Goal: Information Seeking & Learning: Learn about a topic

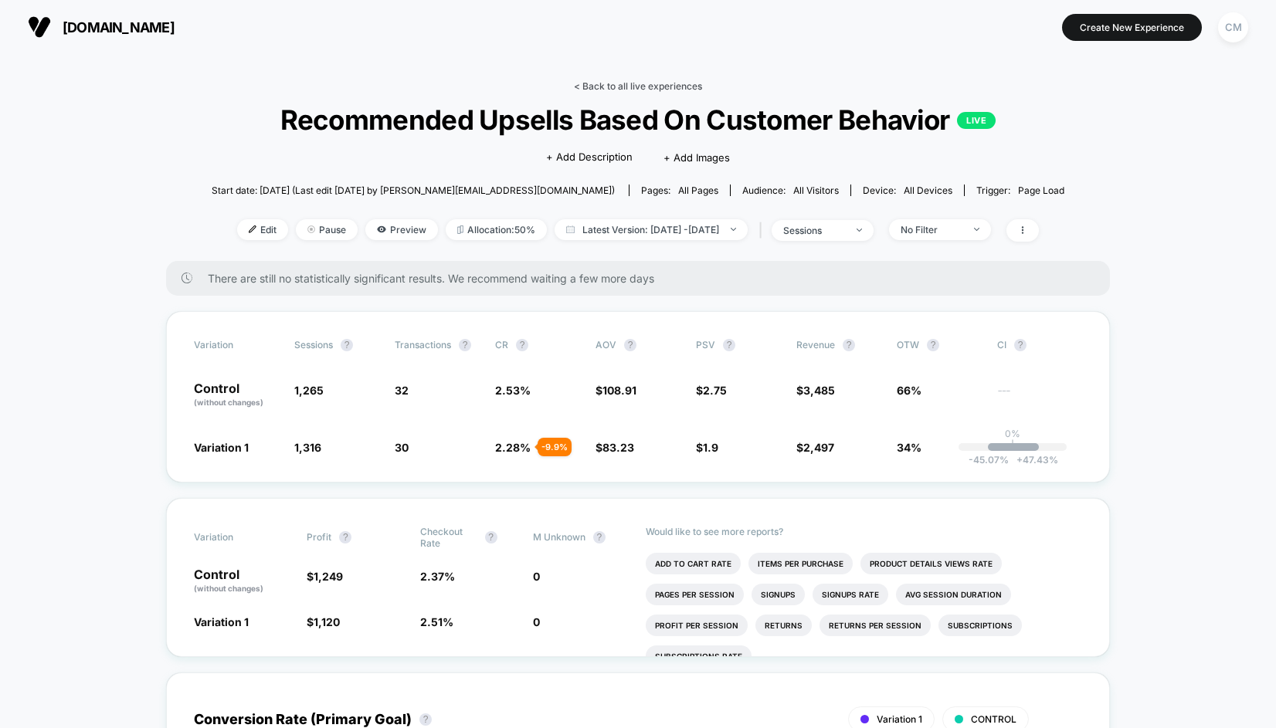
click at [648, 87] on link "< Back to all live experiences" at bounding box center [638, 86] width 128 height 12
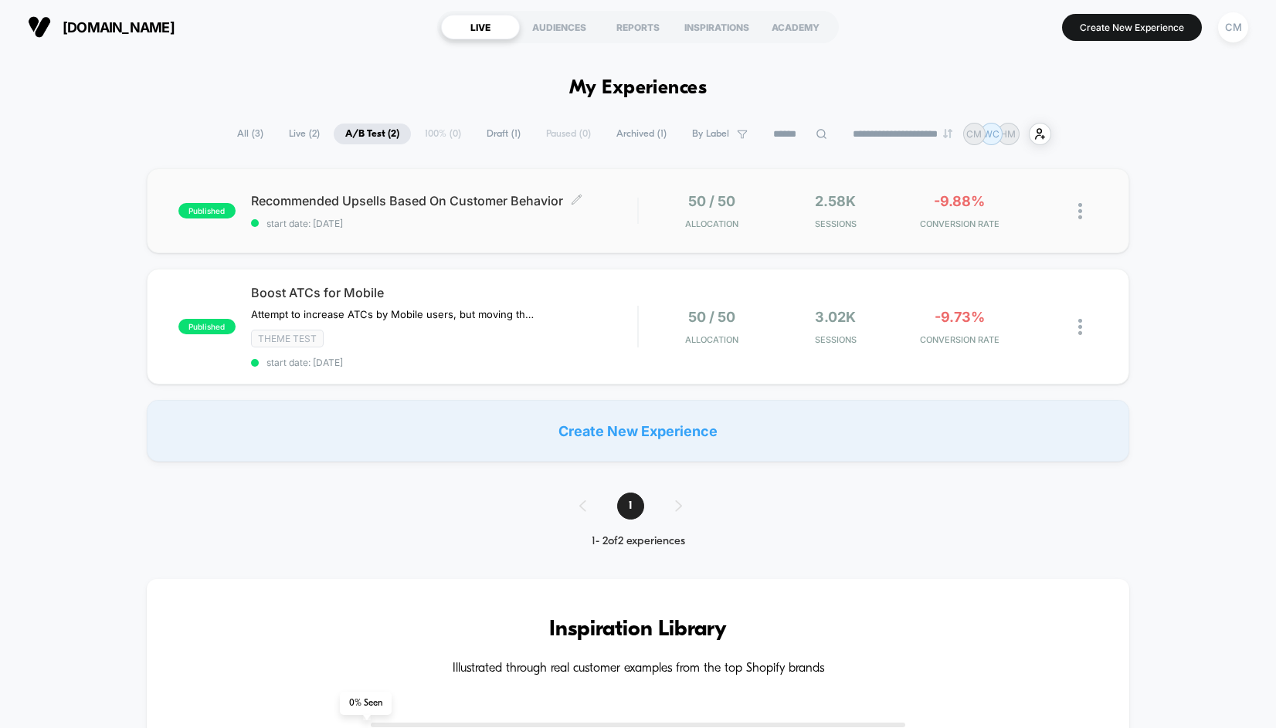
click at [574, 211] on div "Recommended Upsells Based On Customer Behavior Click to edit experience details…" at bounding box center [444, 211] width 386 height 36
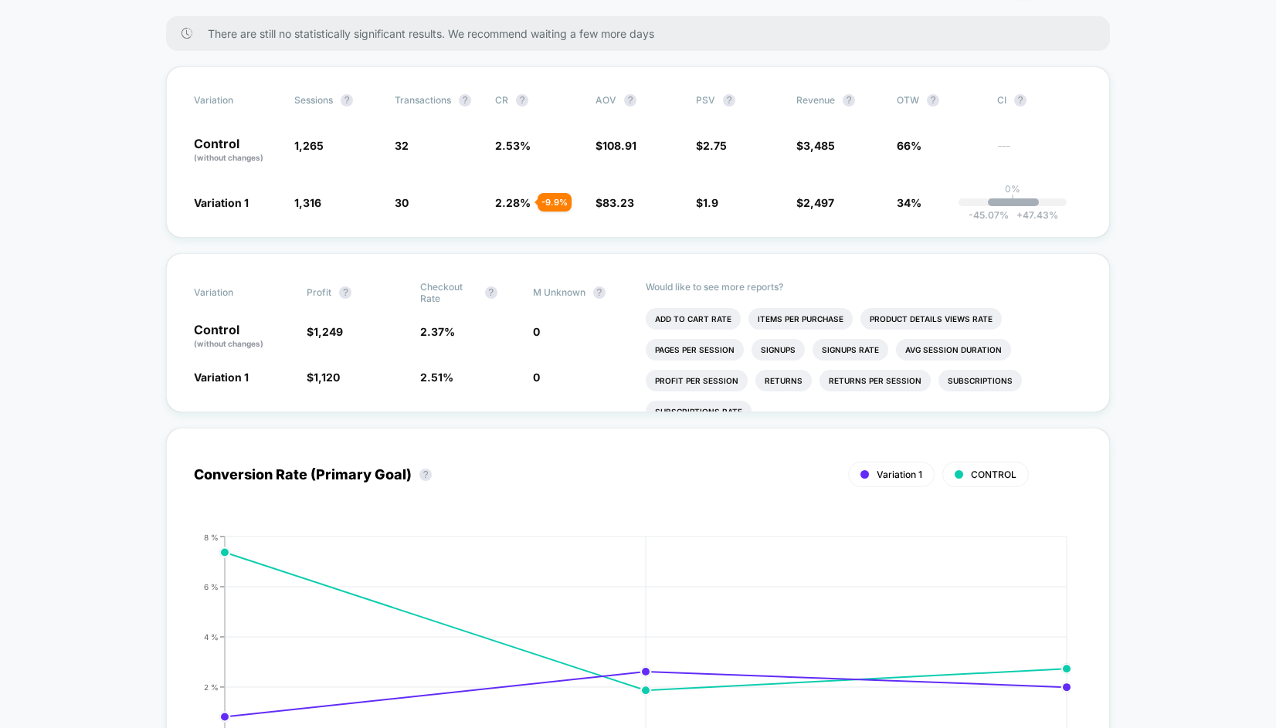
scroll to position [246, 0]
click at [796, 308] on li "Items Per Purchase" at bounding box center [800, 318] width 104 height 22
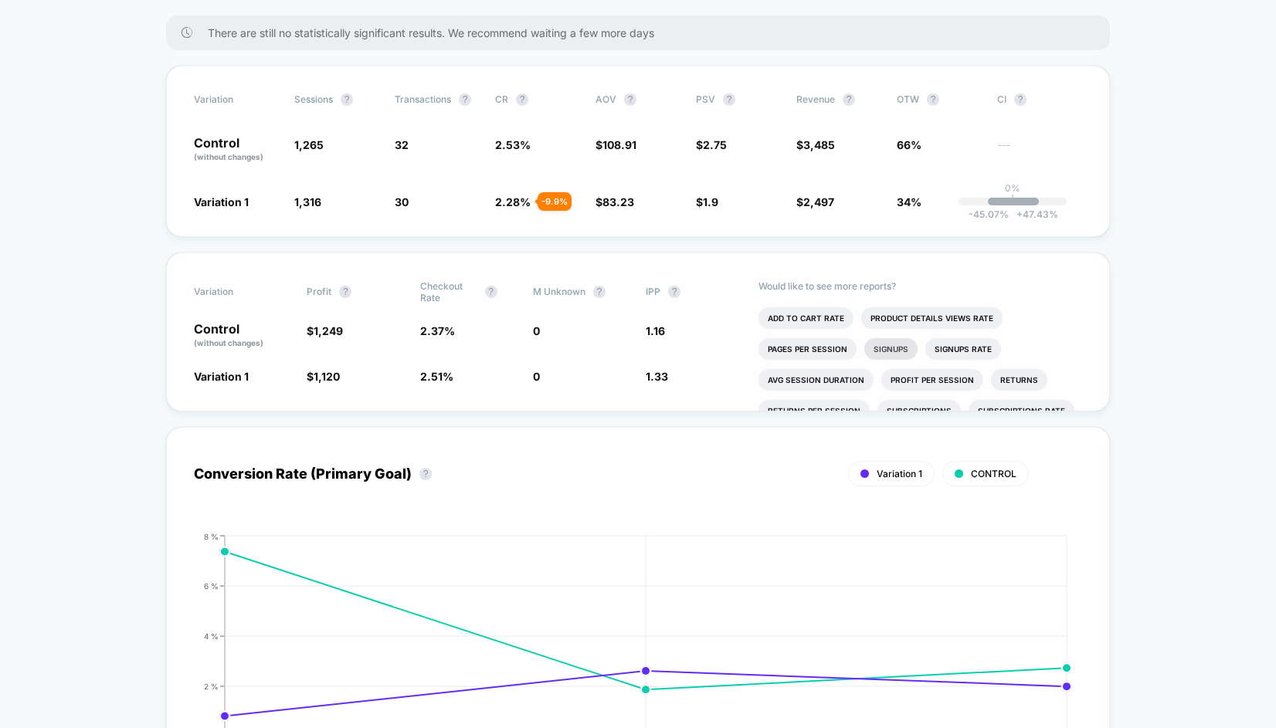
scroll to position [30, 0]
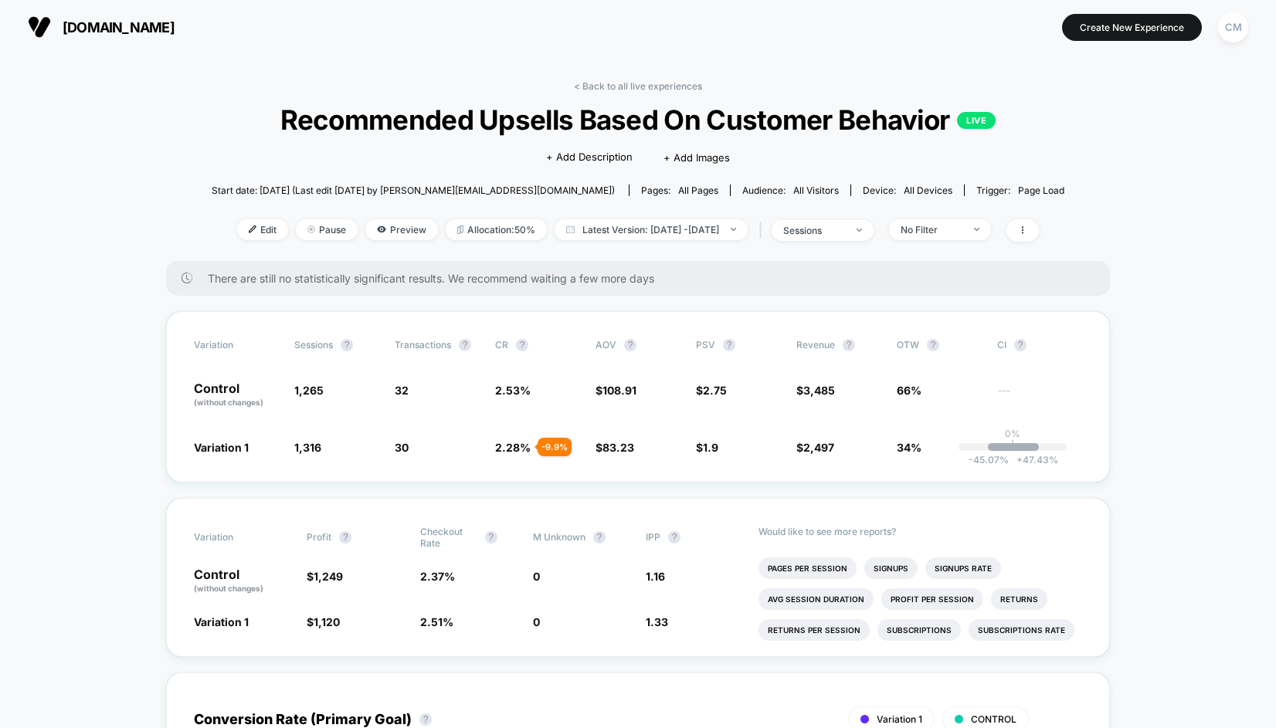
click at [620, 93] on div "< Back to all live experiences Recommended Upsells Based On Customer Behavior L…" at bounding box center [638, 170] width 853 height 181
click at [633, 87] on link "< Back to all live experiences" at bounding box center [638, 86] width 128 height 12
